Goal: Find specific page/section: Find specific page/section

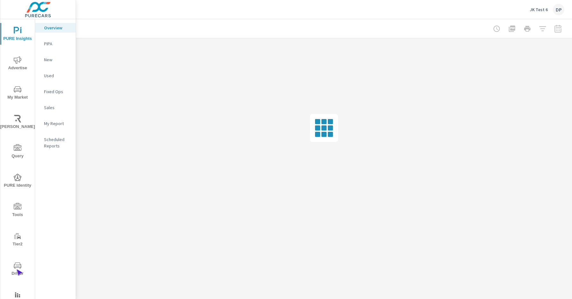
click at [16, 269] on span "Driver" at bounding box center [17, 270] width 31 height 16
